Goal: Transaction & Acquisition: Purchase product/service

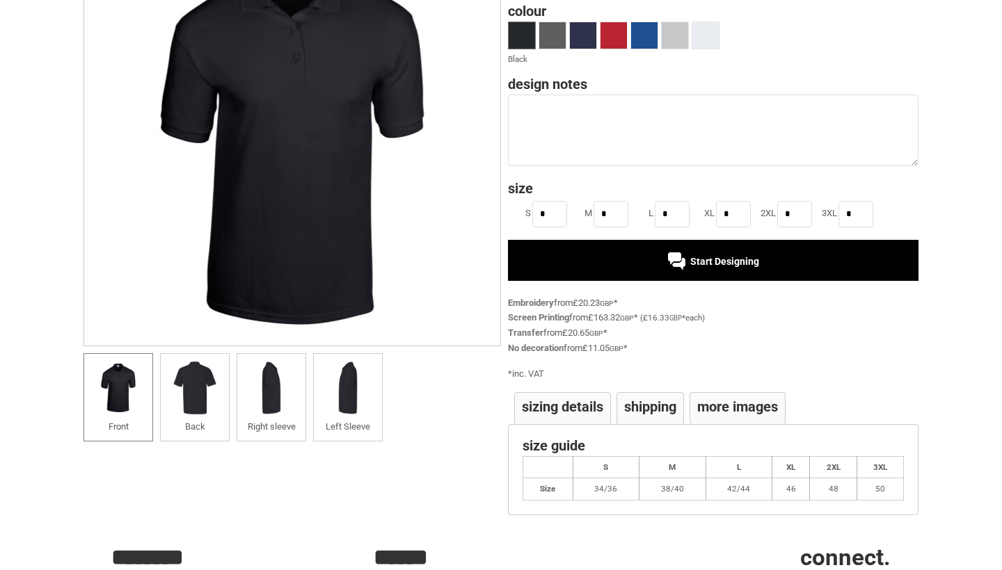
scroll to position [179, 0]
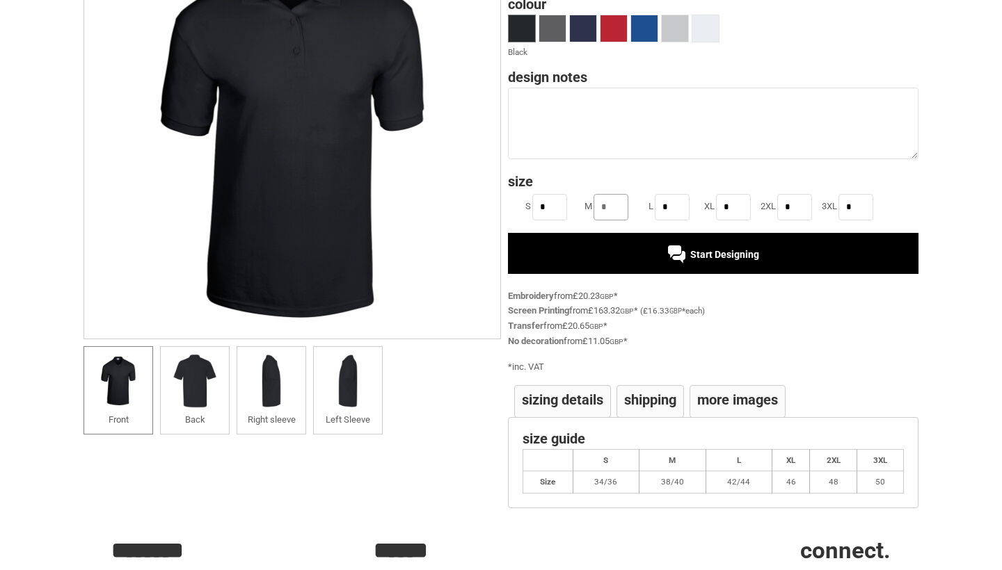
click at [614, 202] on input "*" at bounding box center [610, 207] width 35 height 26
type input "*"
click at [644, 253] on div "Start Designing" at bounding box center [713, 253] width 410 height 40
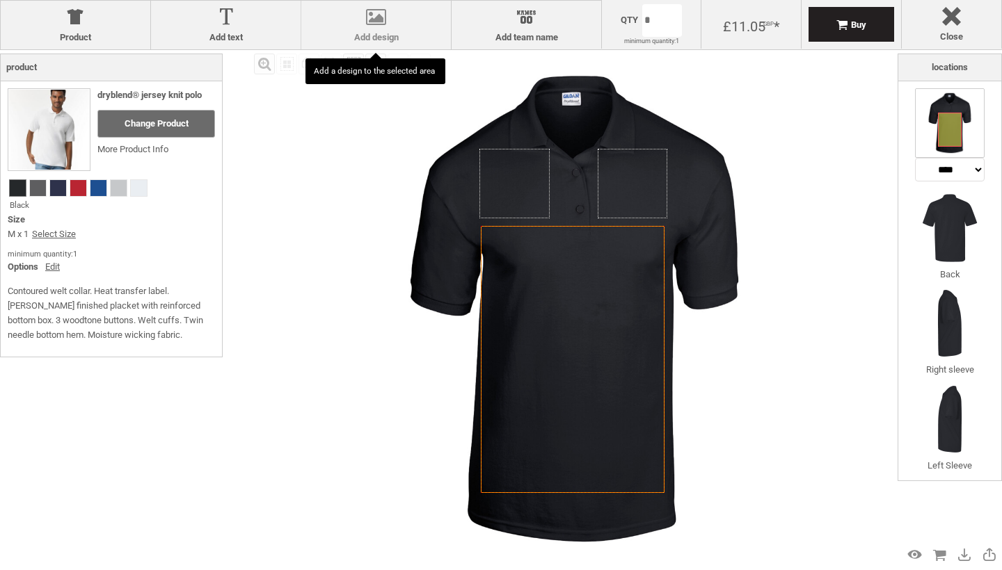
click at [381, 34] on label "Add design" at bounding box center [376, 37] width 136 height 11
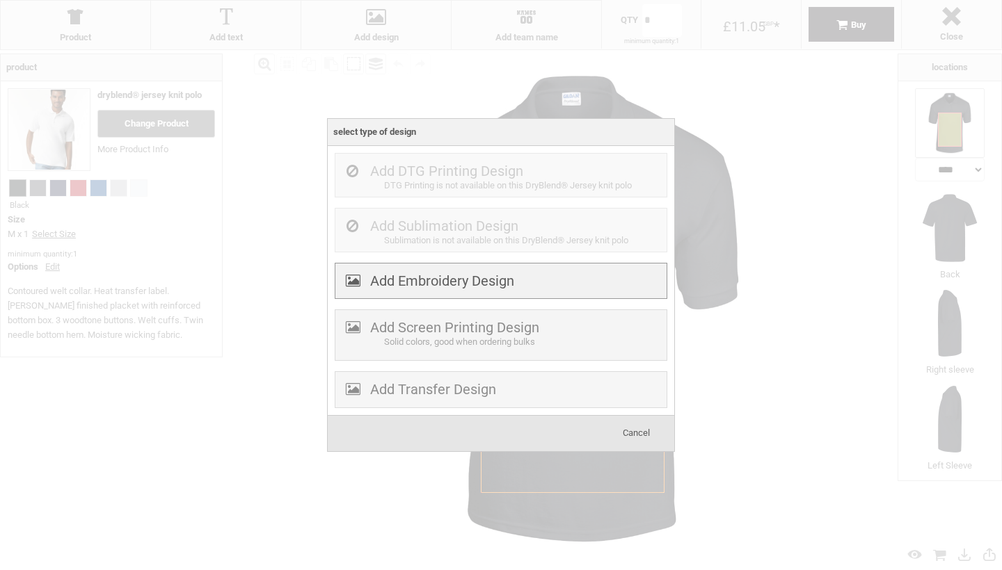
click at [457, 288] on label "Add Embroidery Design" at bounding box center [442, 281] width 144 height 17
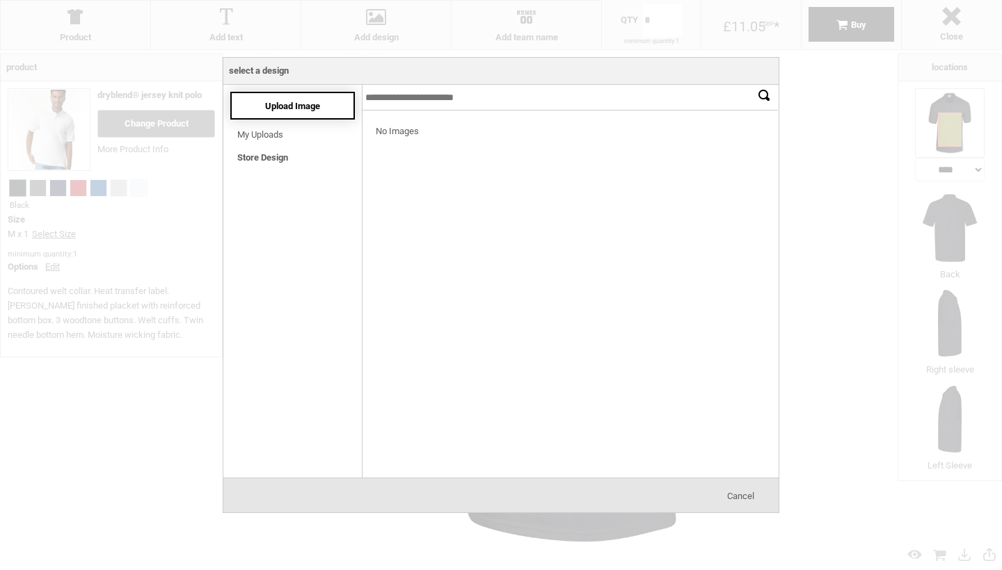
click at [278, 107] on span "Upload Image" at bounding box center [292, 106] width 55 height 10
click at [289, 118] on div "Upload Image" at bounding box center [292, 106] width 125 height 28
click at [292, 104] on span "Upload Image" at bounding box center [292, 106] width 55 height 10
click at [749, 498] on span "Cancel" at bounding box center [740, 496] width 27 height 10
